Goal: Task Accomplishment & Management: Use online tool/utility

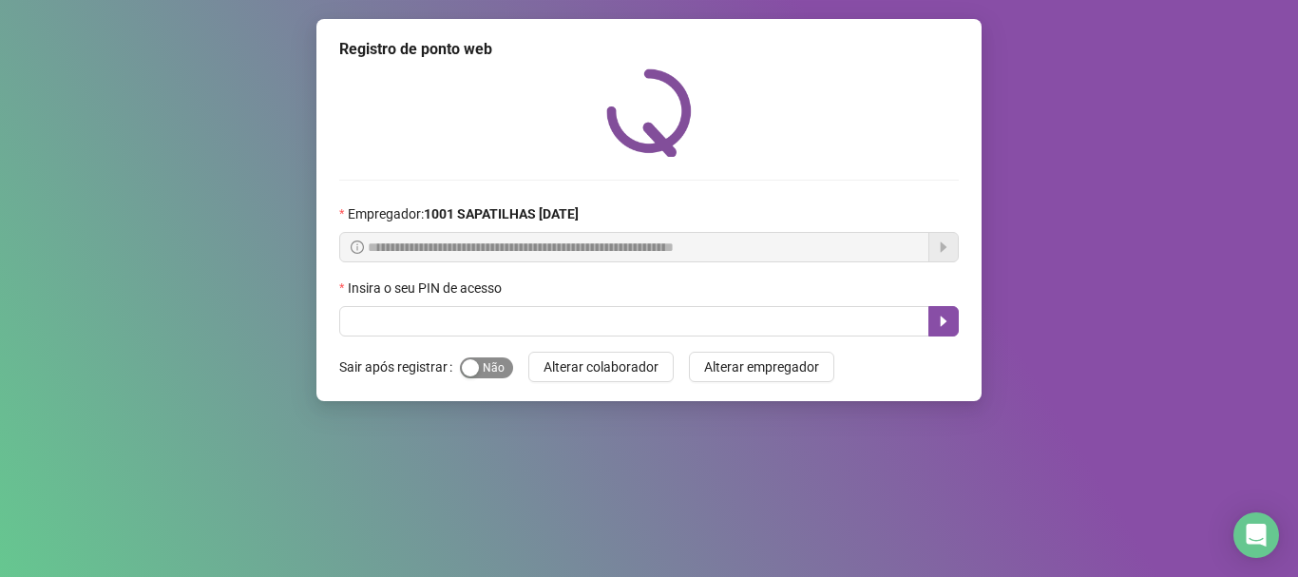
click at [484, 373] on span "Sim Não" at bounding box center [486, 367] width 53 height 21
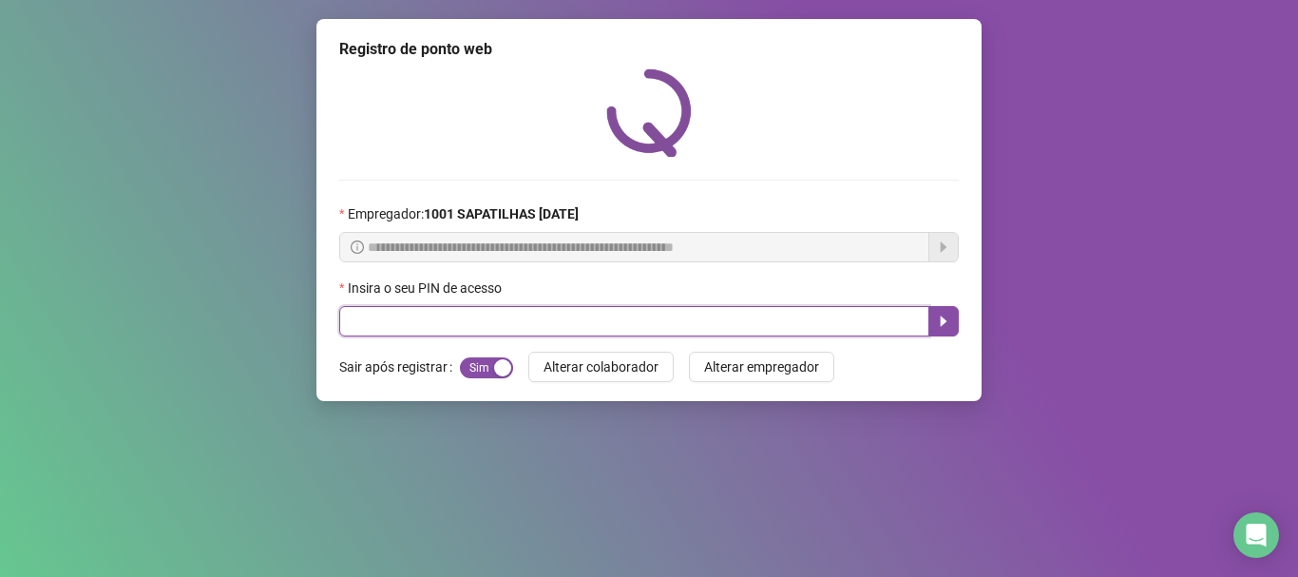
click at [500, 330] on input "text" at bounding box center [634, 321] width 590 height 30
type input "*****"
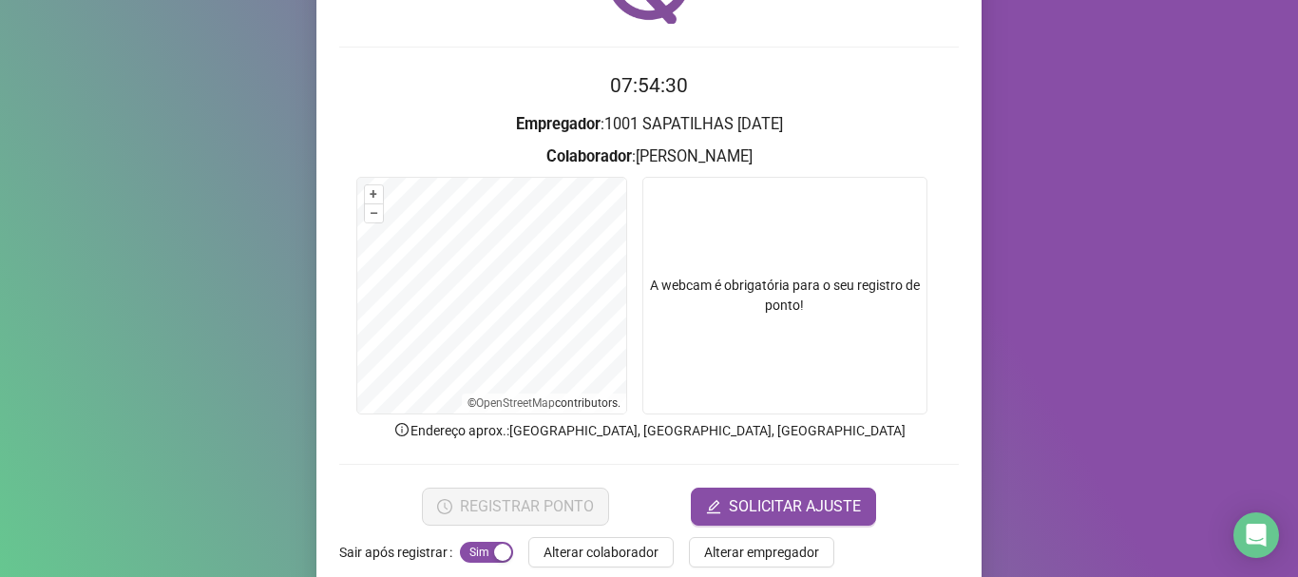
scroll to position [156, 0]
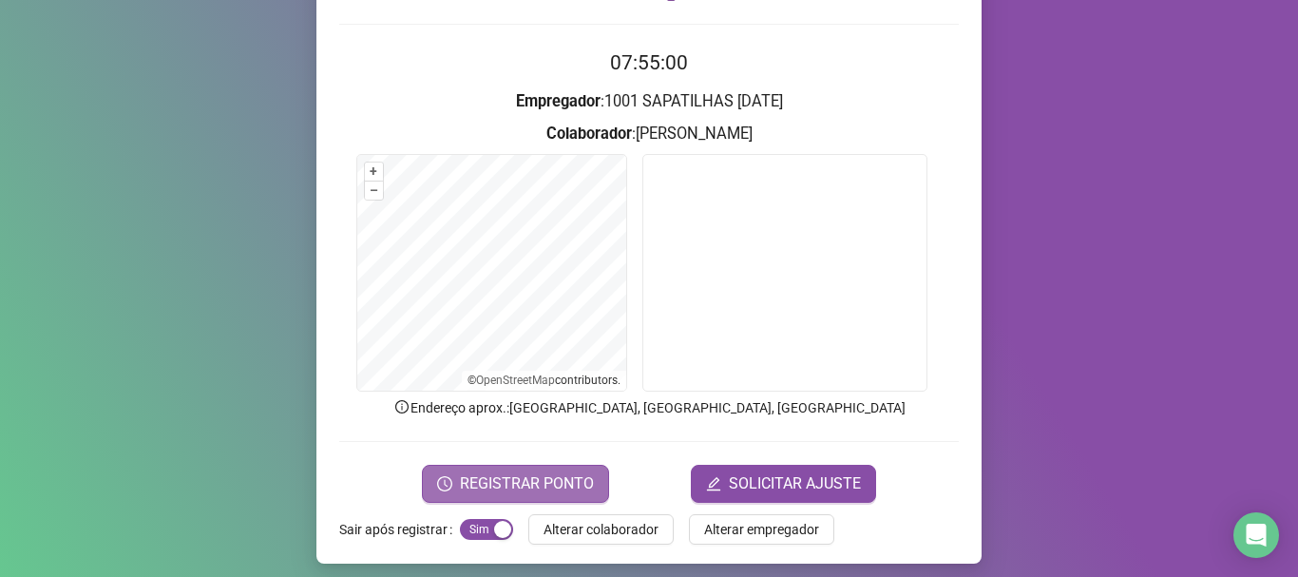
click at [541, 482] on span "REGISTRAR PONTO" at bounding box center [527, 483] width 134 height 23
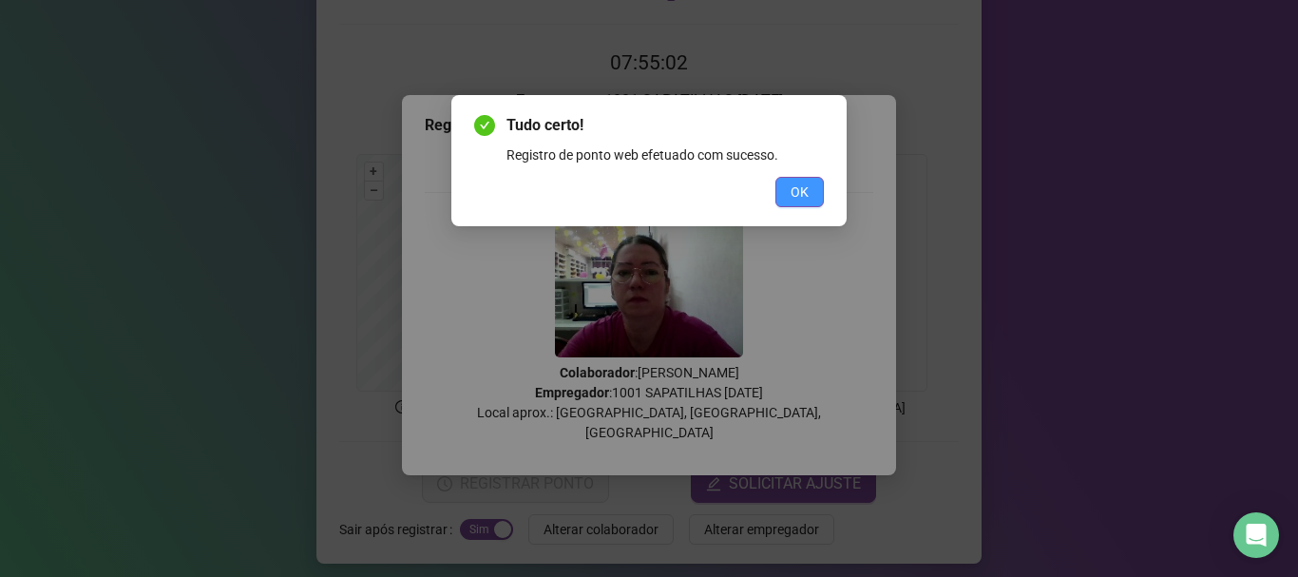
click at [782, 196] on button "OK" at bounding box center [799, 192] width 48 height 30
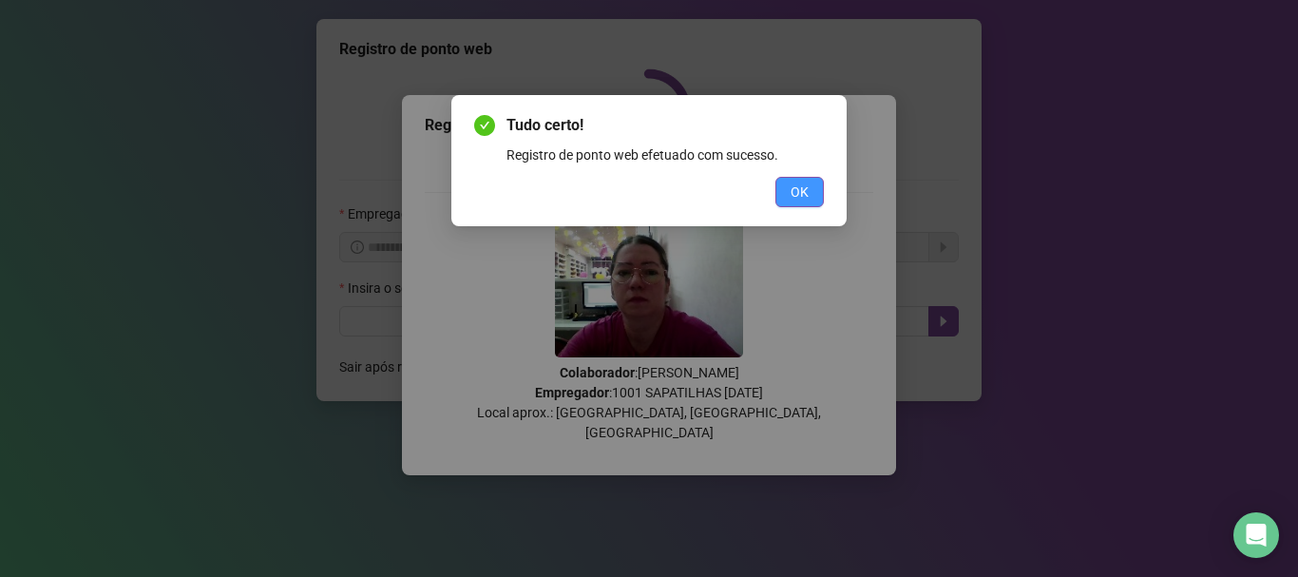
scroll to position [0, 0]
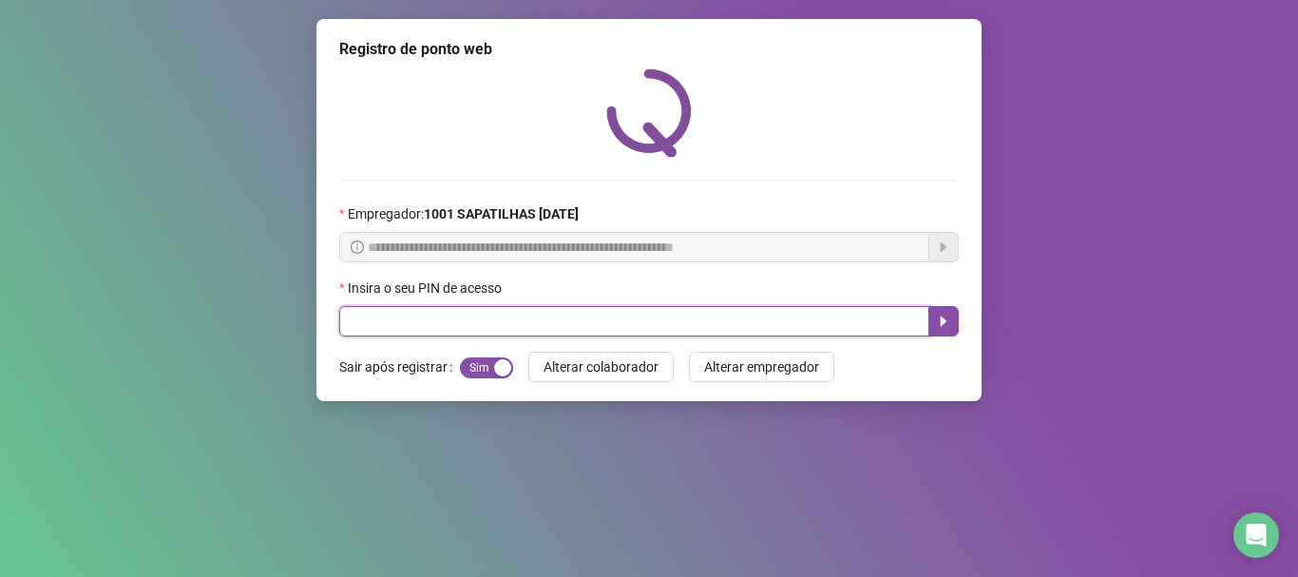
click at [823, 315] on input "text" at bounding box center [634, 321] width 590 height 30
type input "*****"
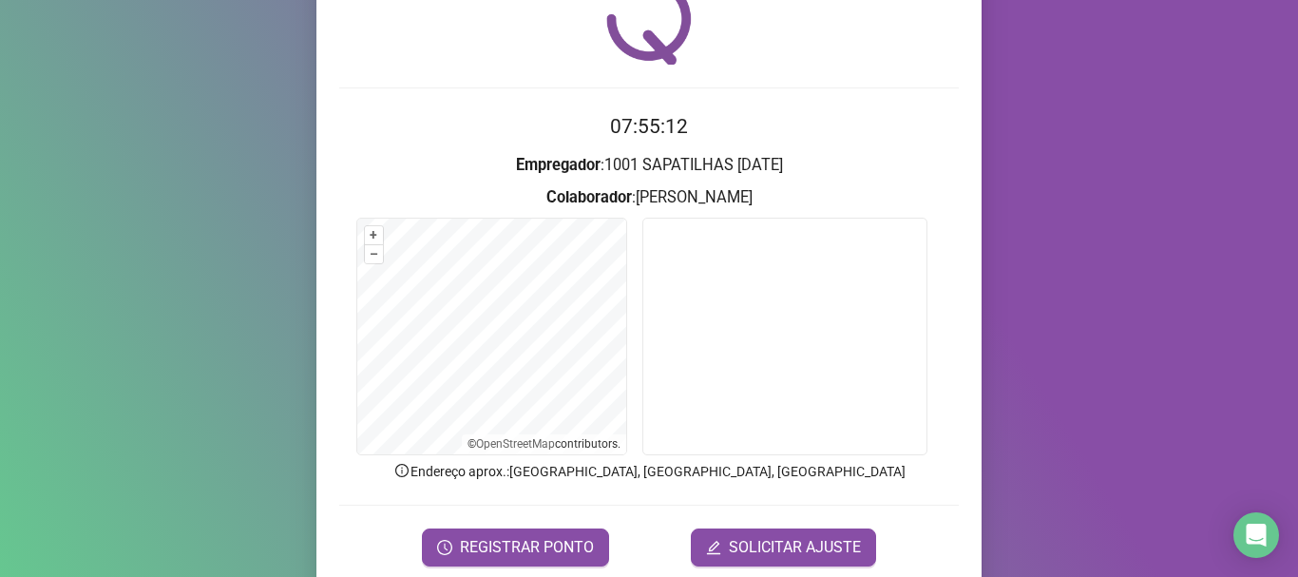
scroll to position [165, 0]
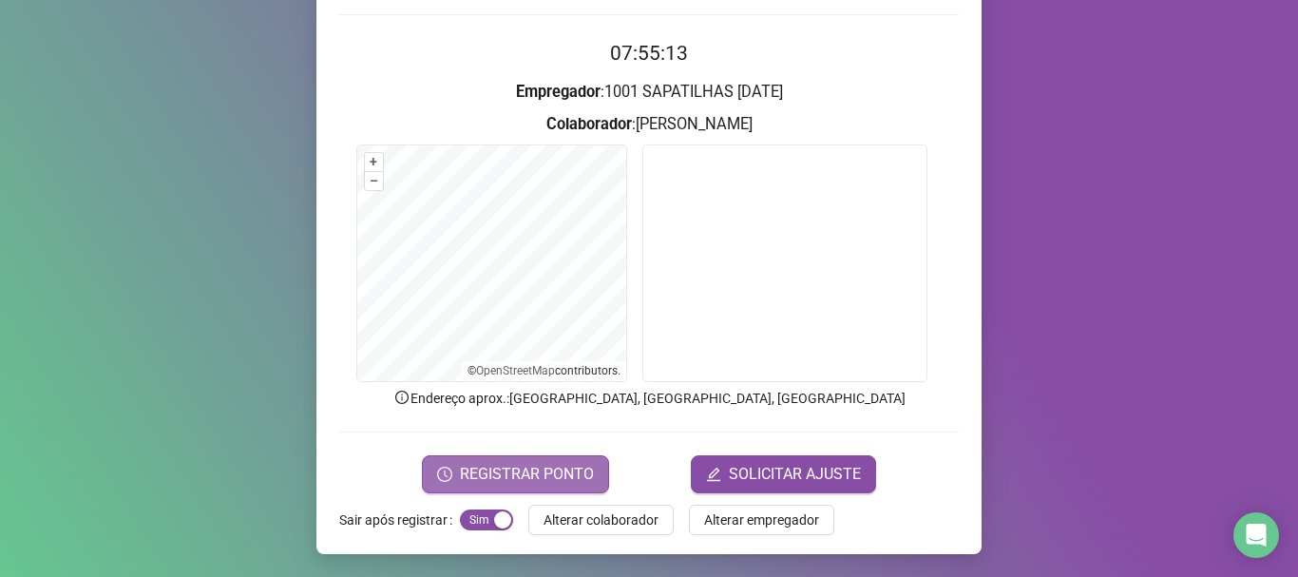
click at [558, 480] on span "REGISTRAR PONTO" at bounding box center [527, 474] width 134 height 23
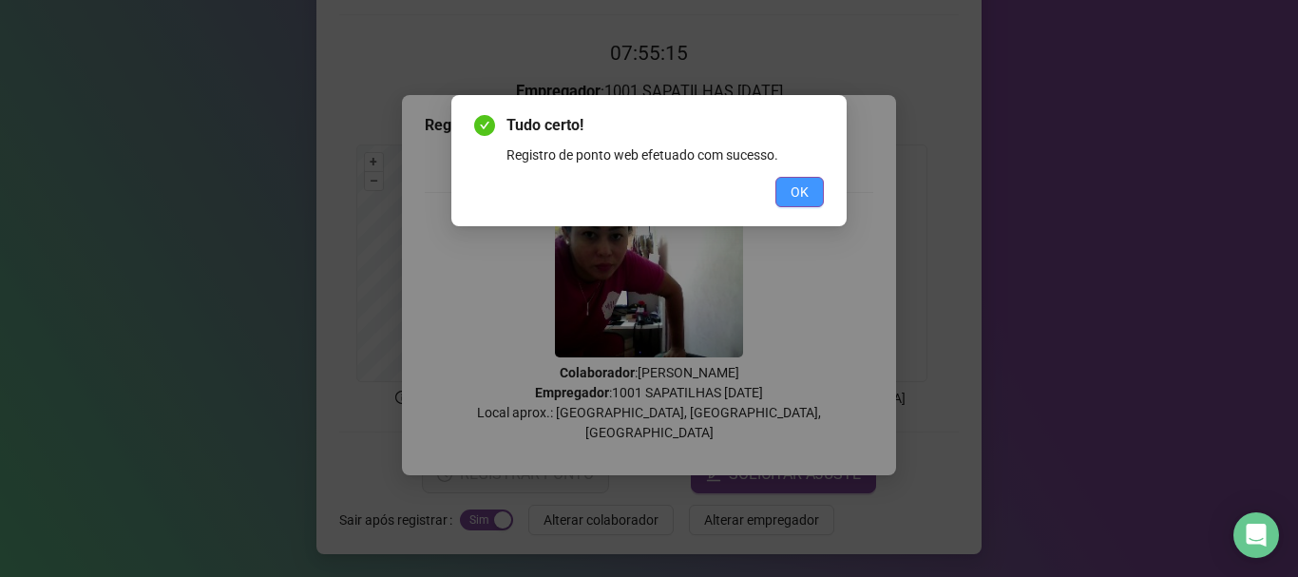
click at [792, 194] on span "OK" at bounding box center [799, 191] width 18 height 21
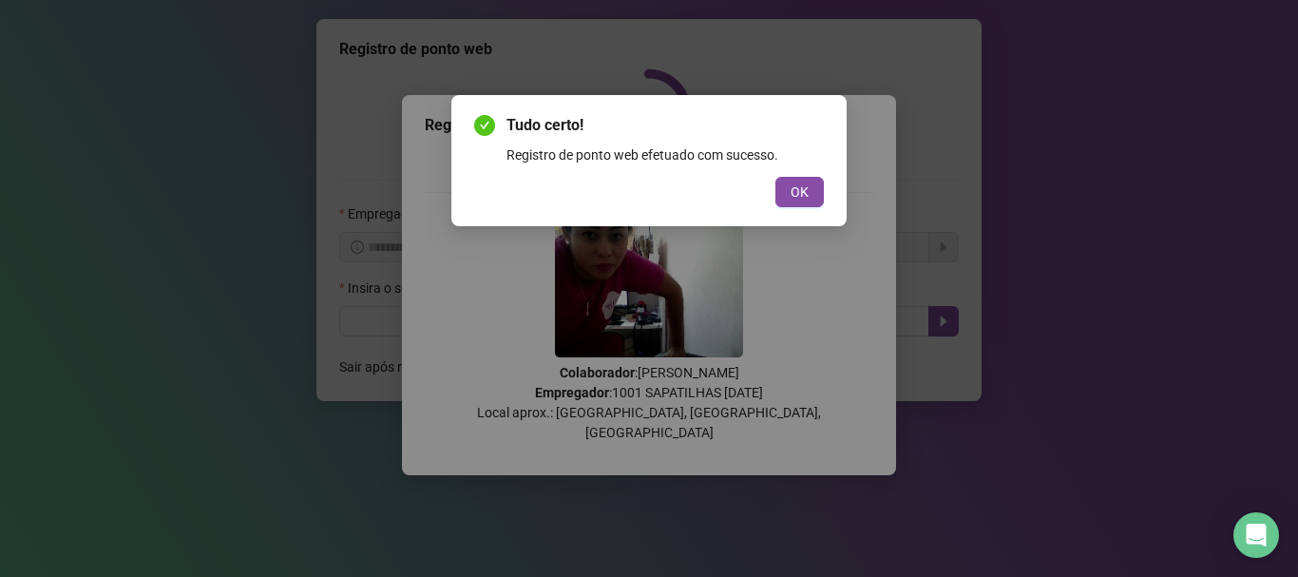
scroll to position [0, 0]
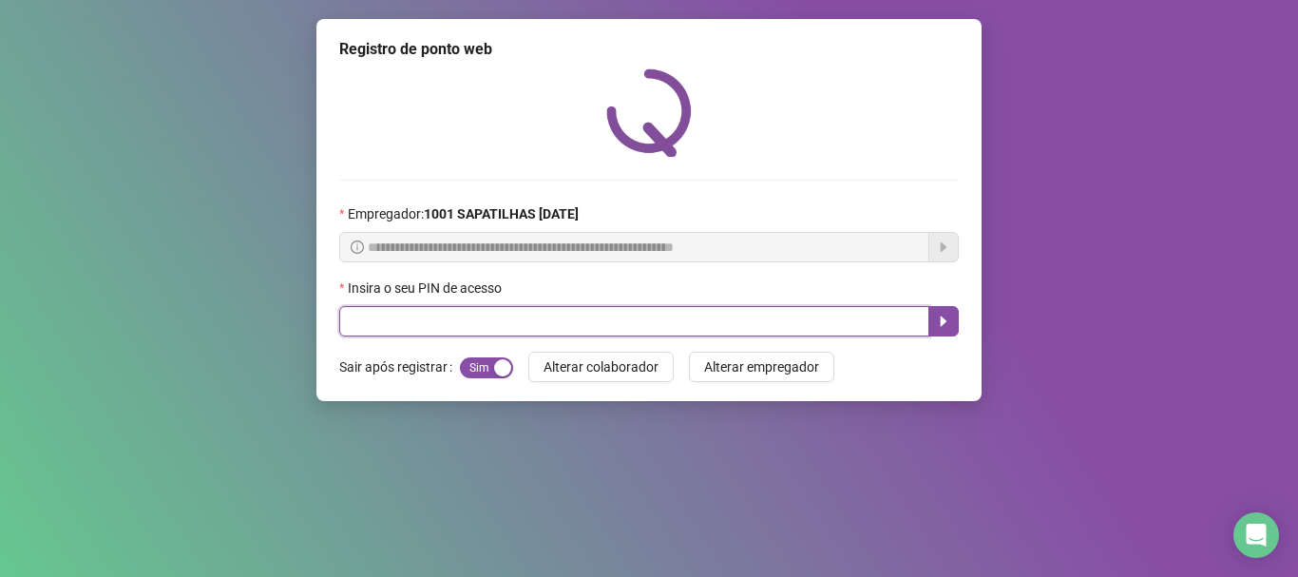
click at [708, 329] on input "text" at bounding box center [634, 321] width 590 height 30
type input "*"
type input "*****"
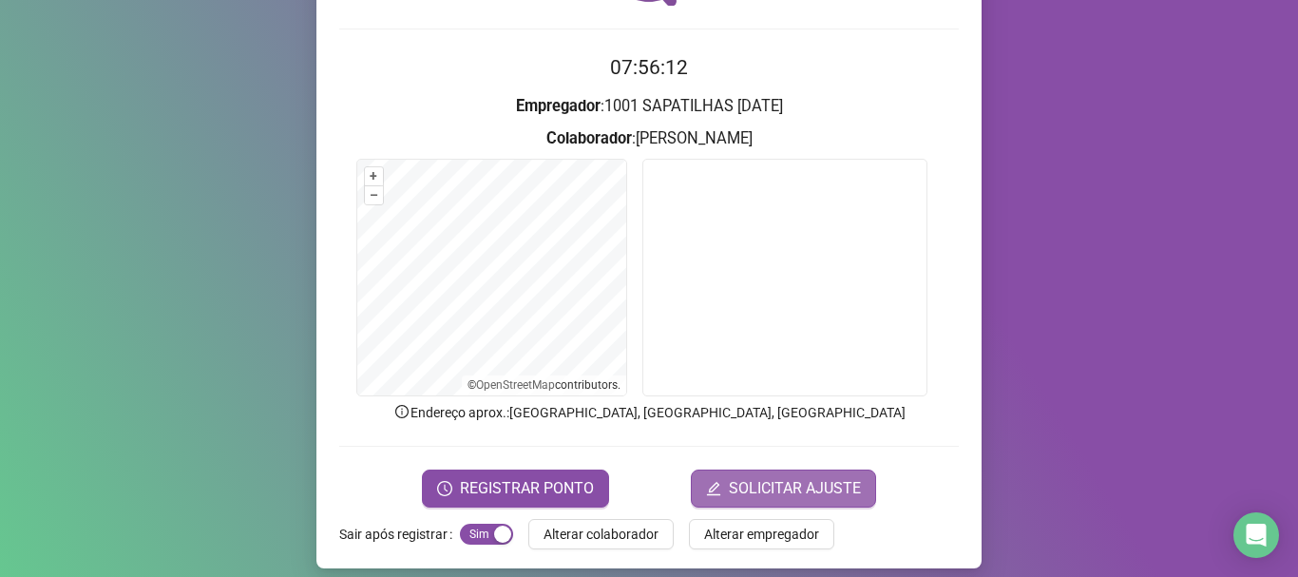
scroll to position [165, 0]
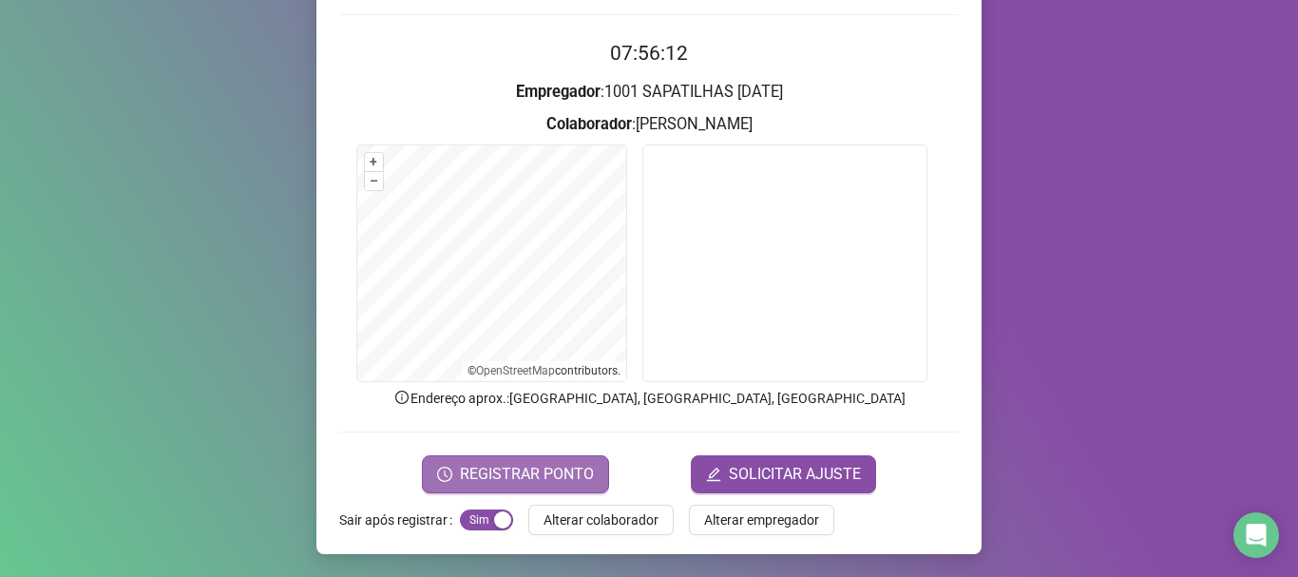
click at [576, 480] on span "REGISTRAR PONTO" at bounding box center [527, 474] width 134 height 23
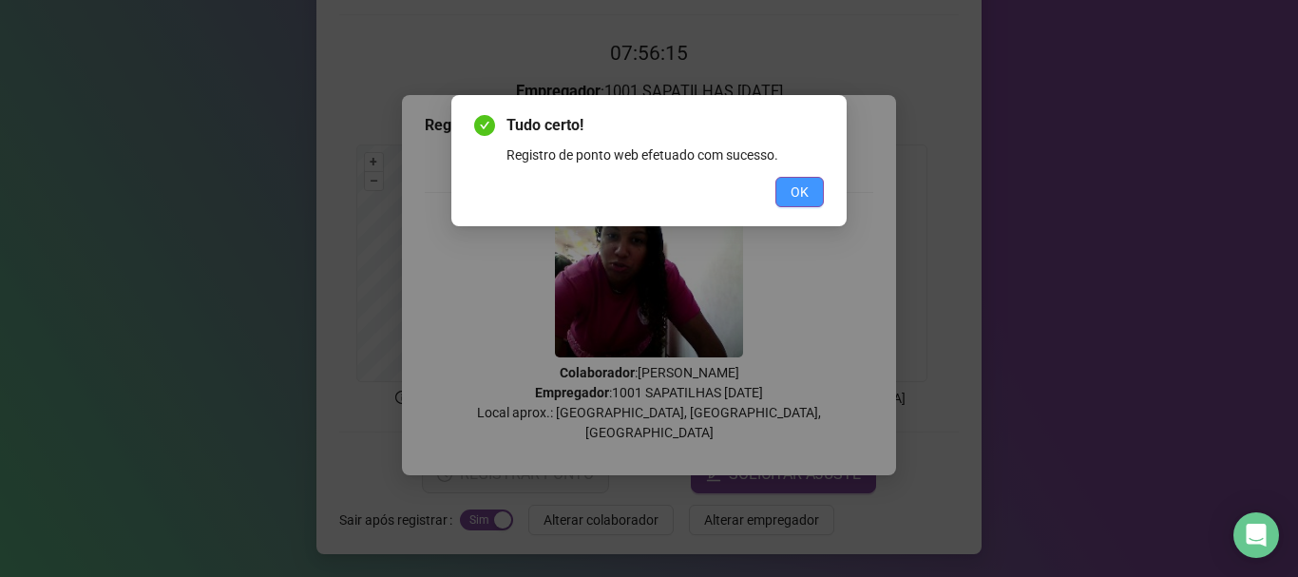
click at [813, 184] on button "OK" at bounding box center [799, 192] width 48 height 30
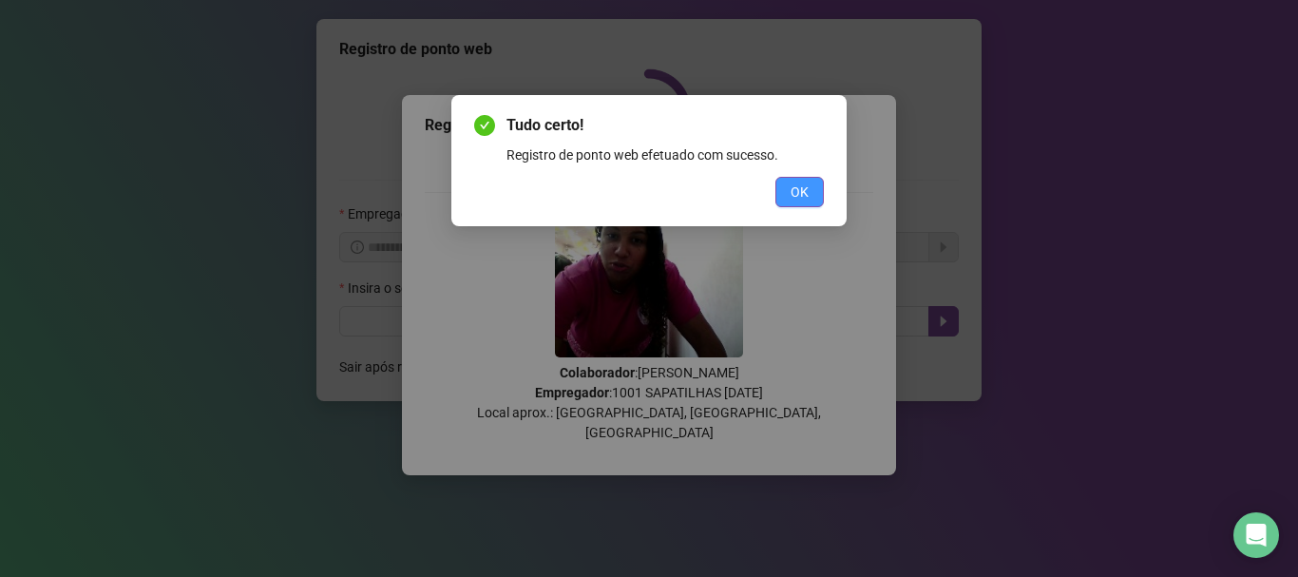
scroll to position [0, 0]
